Goal: Check status: Check status

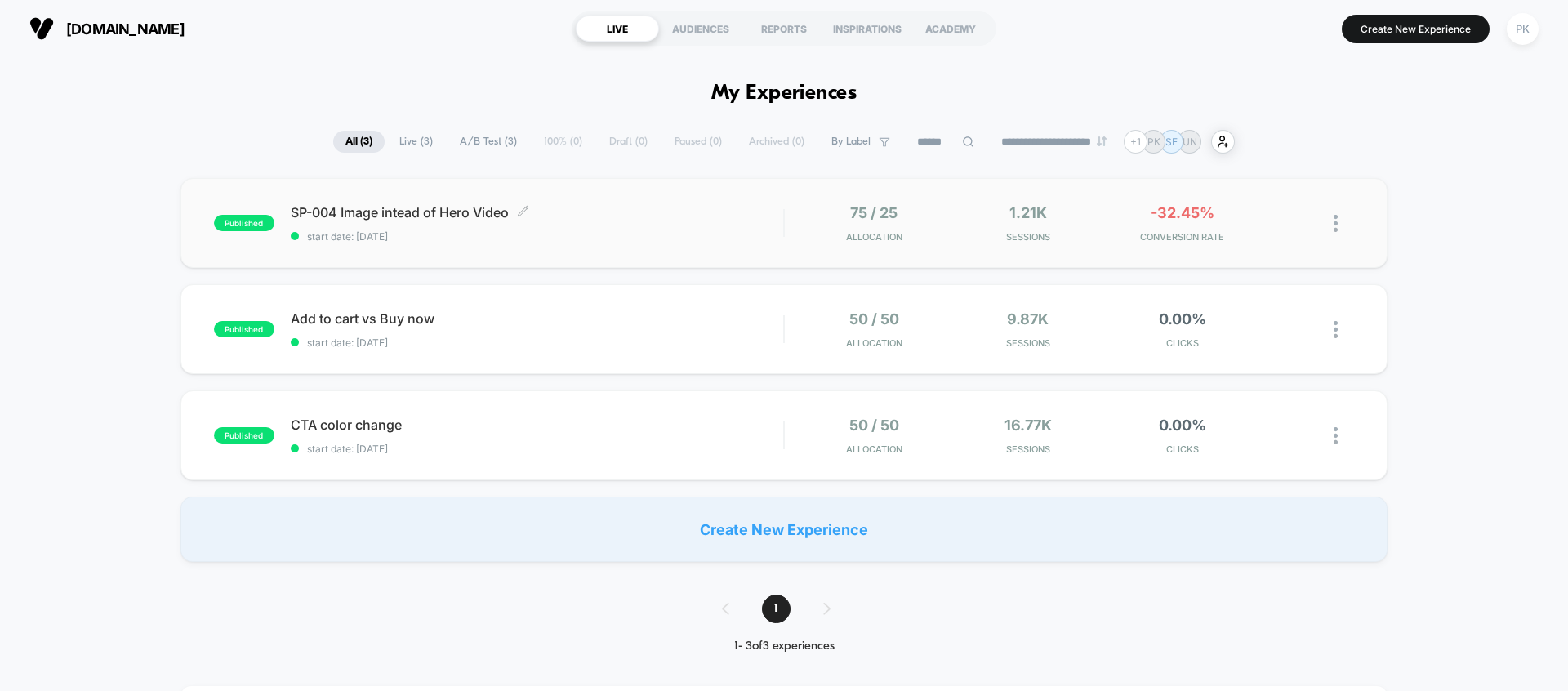
click at [611, 211] on span "SP-004 Image intead of Hero Video Click to edit experience details" at bounding box center [537, 212] width 493 height 16
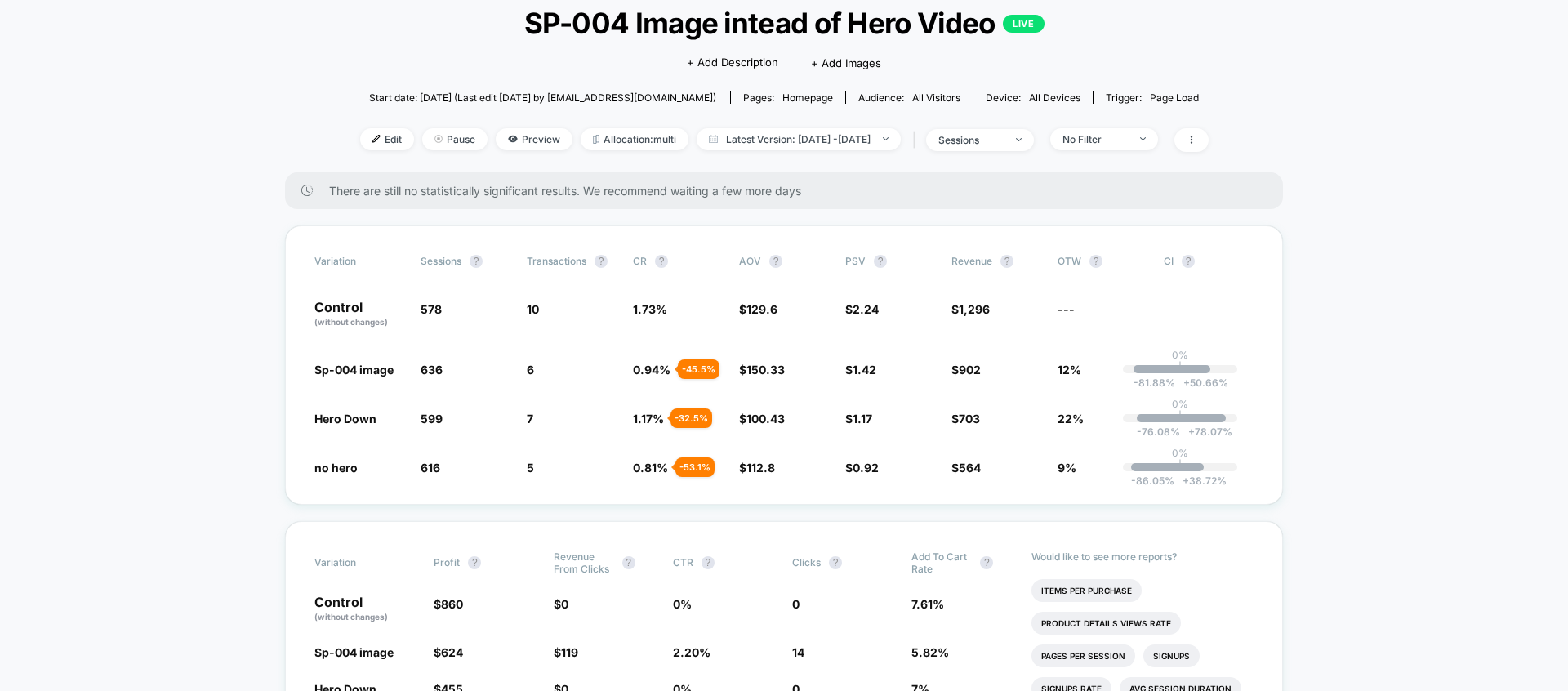
scroll to position [104, 0]
